Goal: Information Seeking & Learning: Find specific fact

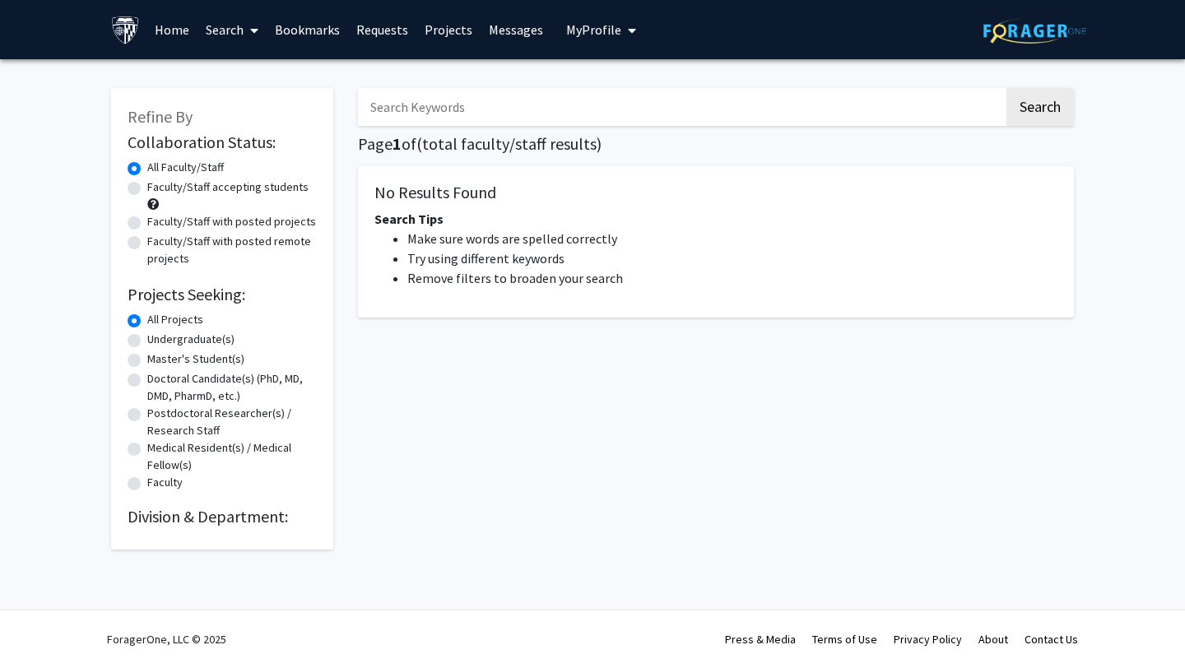
click at [215, 27] on link "Search" at bounding box center [231, 30] width 69 height 58
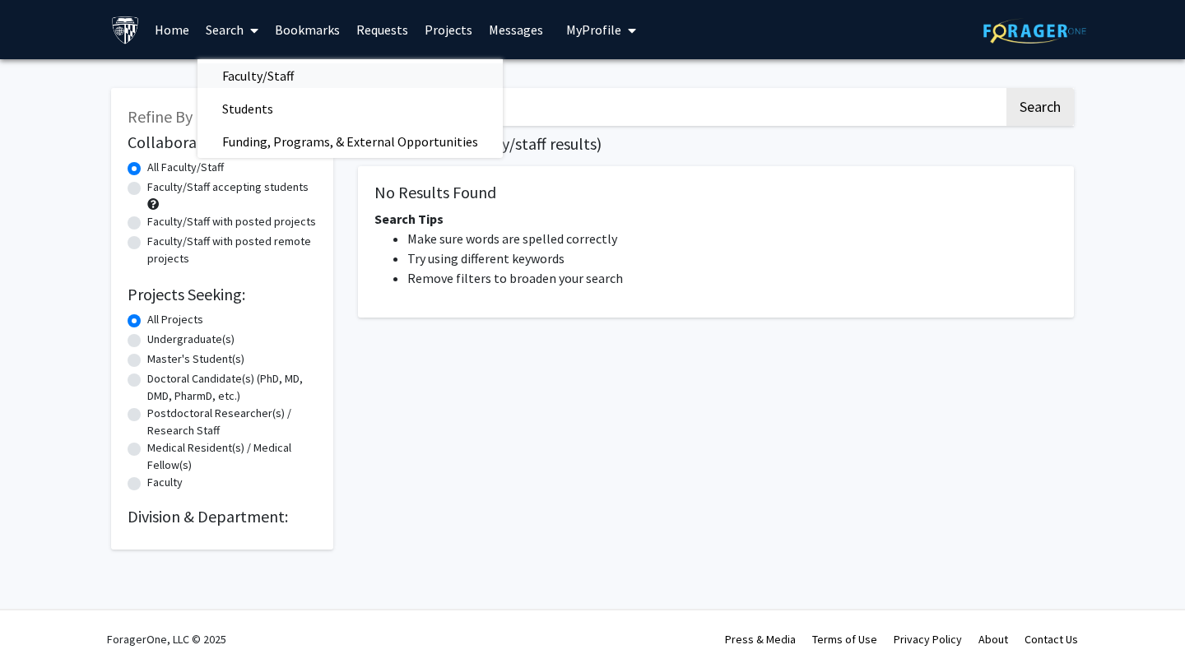
click at [270, 69] on span "Faculty/Staff" at bounding box center [257, 75] width 121 height 33
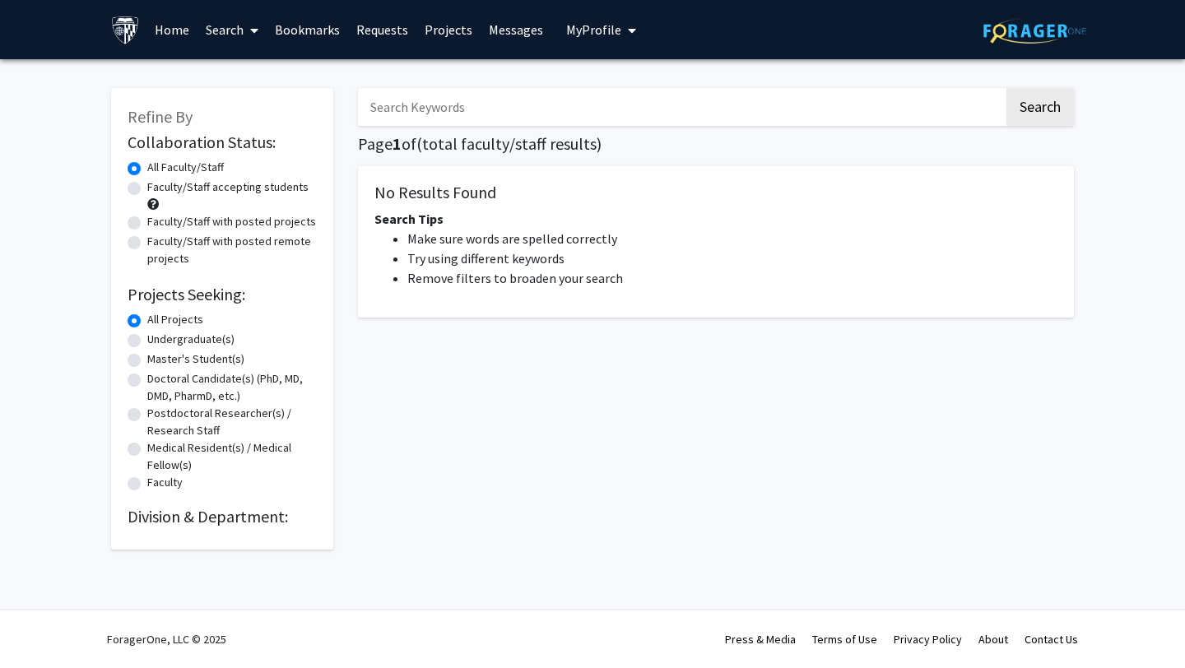
click at [659, 104] on input "Search Keywords" at bounding box center [681, 107] width 646 height 38
type input "[PERSON_NAME]"
click at [1006, 88] on button "Search" at bounding box center [1039, 107] width 67 height 38
click at [1015, 101] on button "Search" at bounding box center [1039, 107] width 67 height 38
click at [390, 27] on link "Requests" at bounding box center [382, 30] width 68 height 58
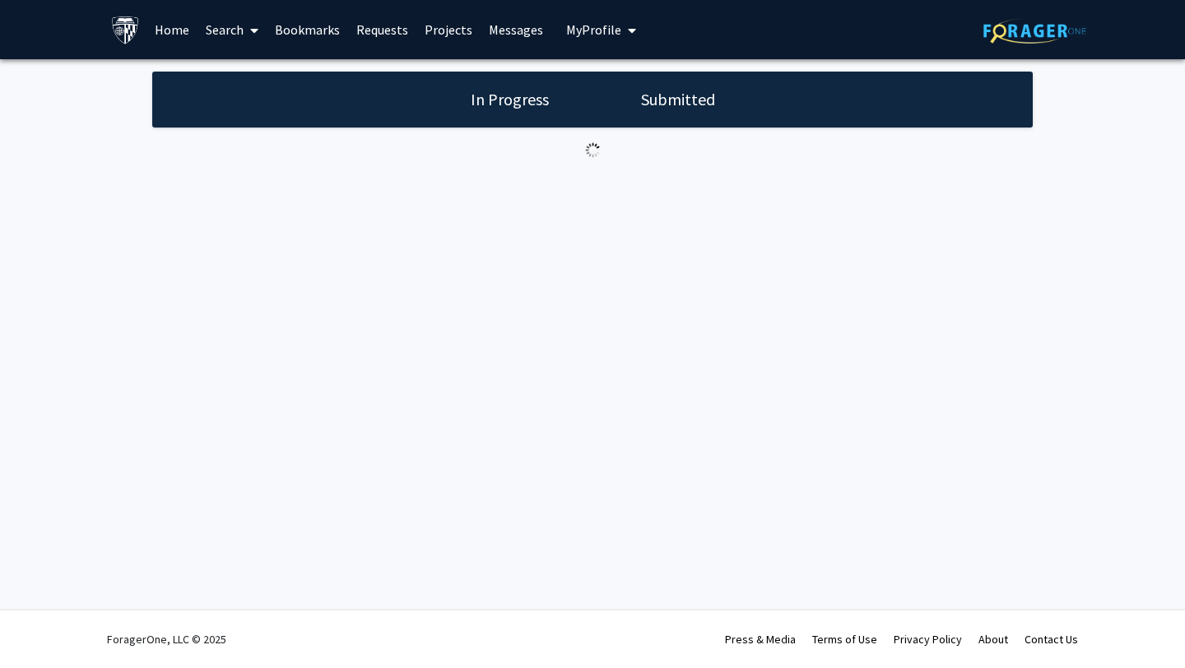
click at [285, 23] on link "Bookmarks" at bounding box center [307, 30] width 81 height 58
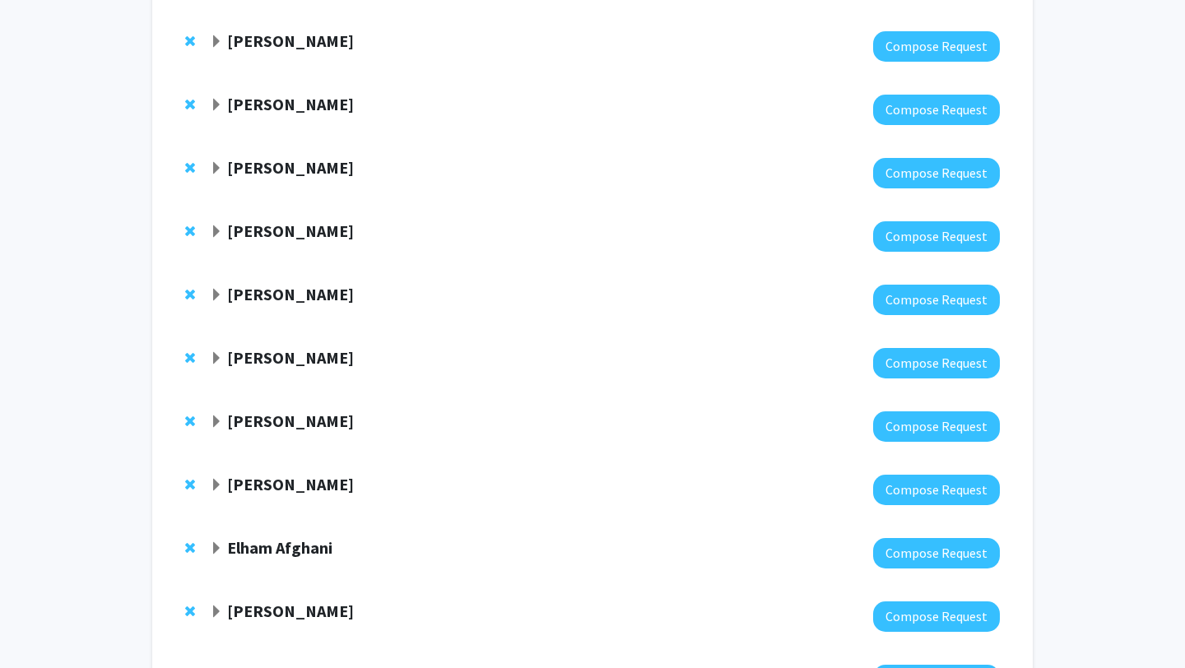
scroll to position [488, 0]
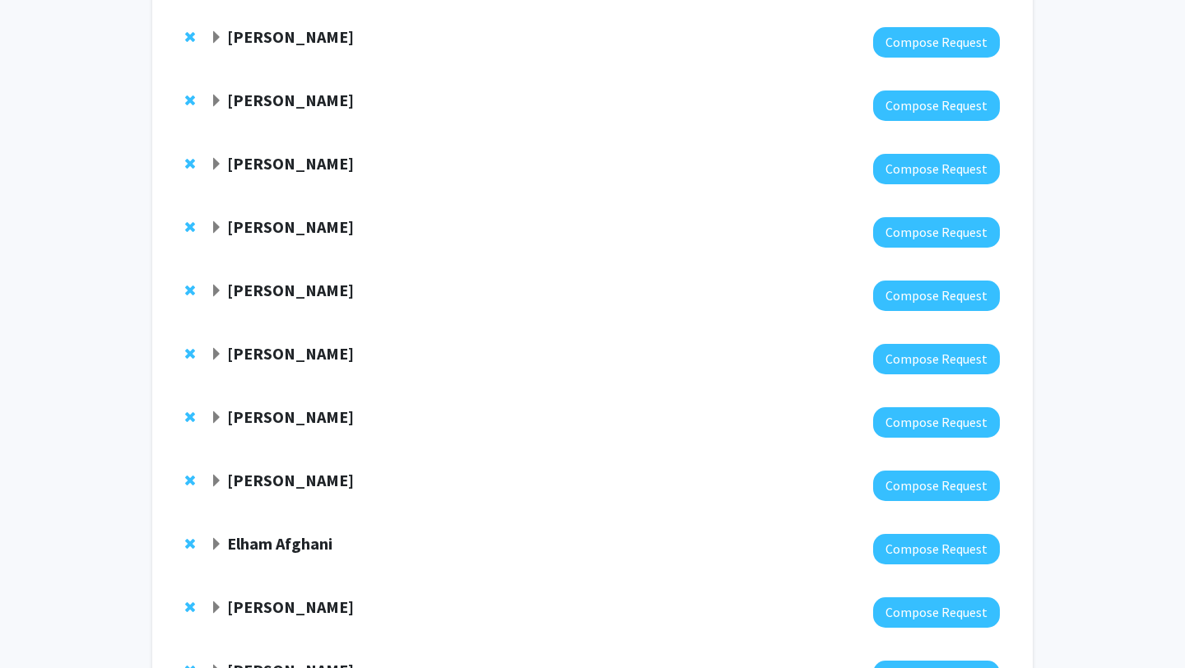
click at [323, 409] on strong "[PERSON_NAME]" at bounding box center [290, 416] width 127 height 21
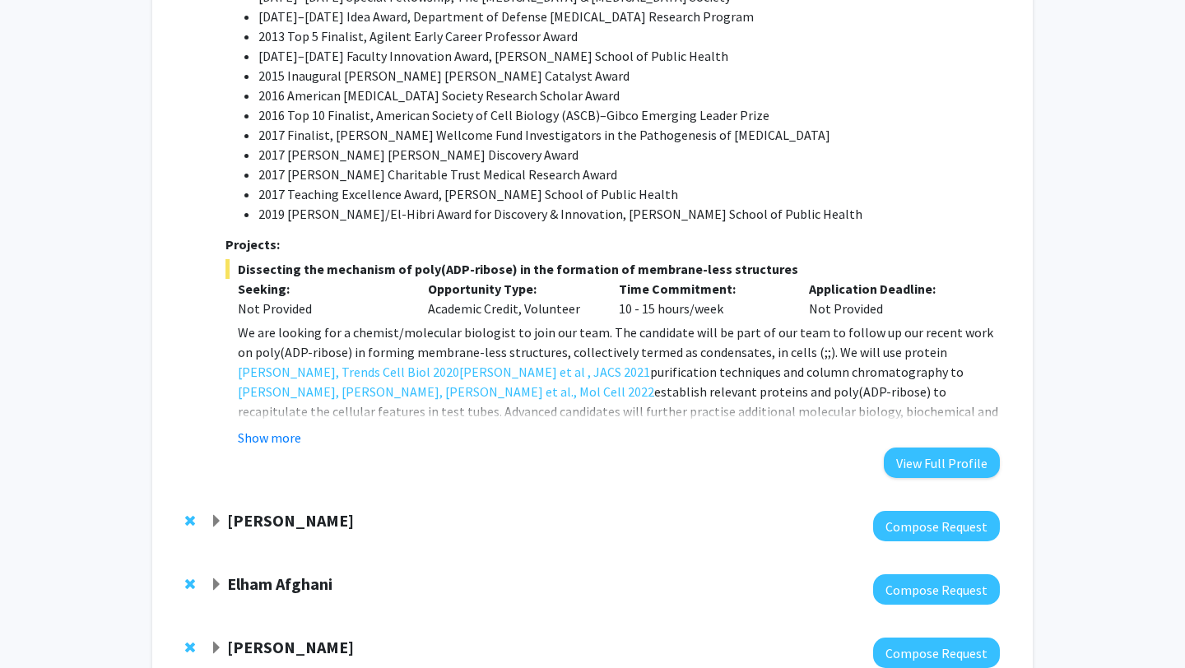
scroll to position [1696, 0]
click at [281, 427] on button "Show more" at bounding box center [269, 437] width 63 height 20
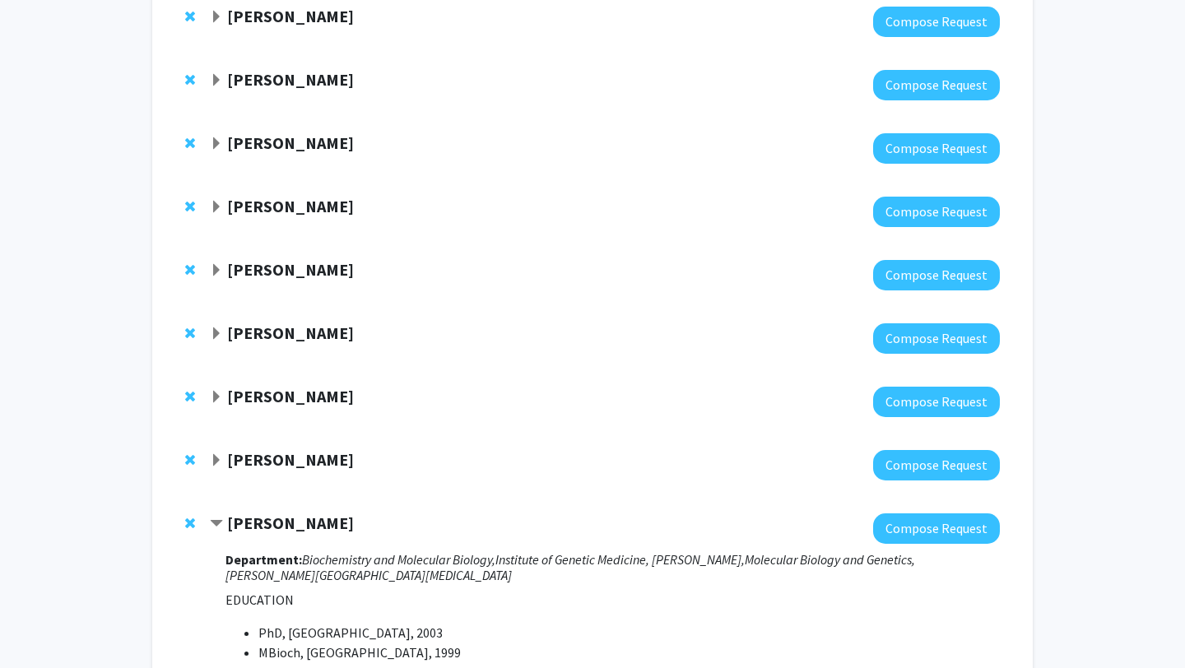
scroll to position [304, 0]
